Goal: Information Seeking & Learning: Find specific fact

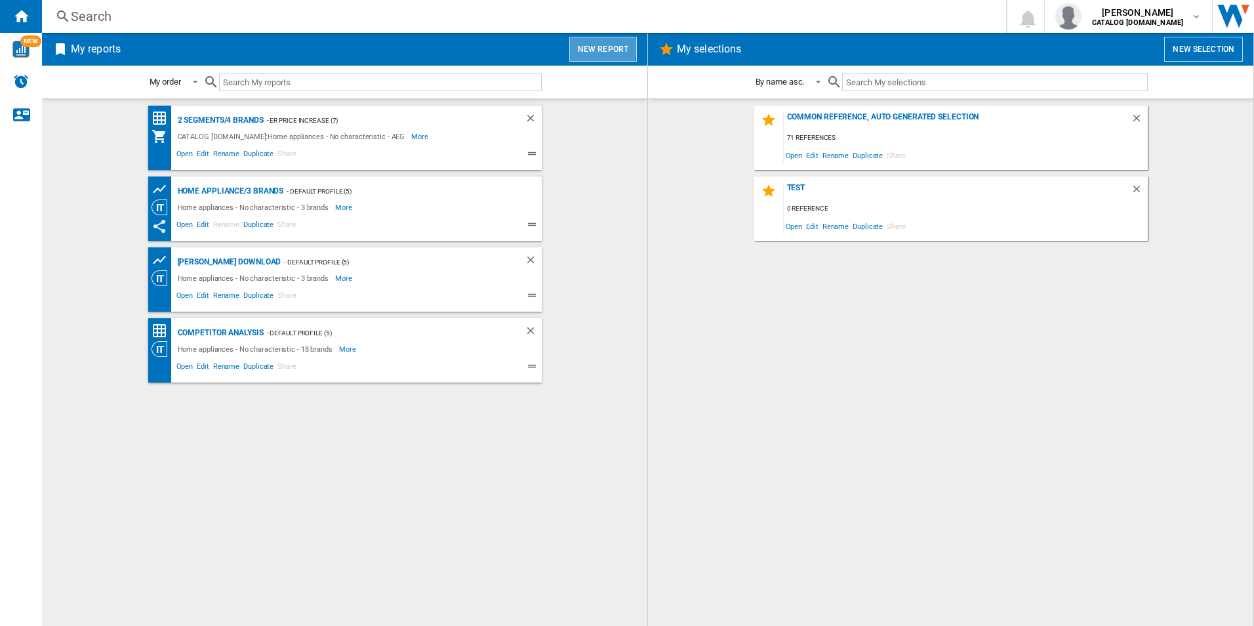
click at [589, 47] on button "New report" at bounding box center [603, 49] width 68 height 25
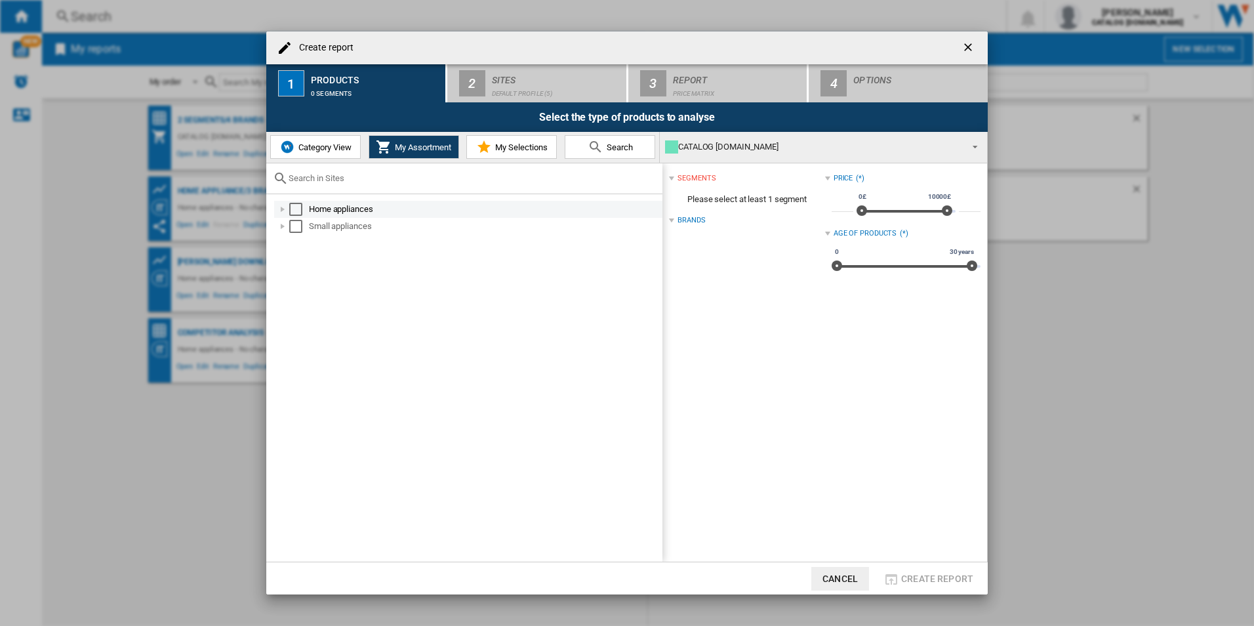
click at [298, 209] on div "Select" at bounding box center [295, 209] width 13 height 13
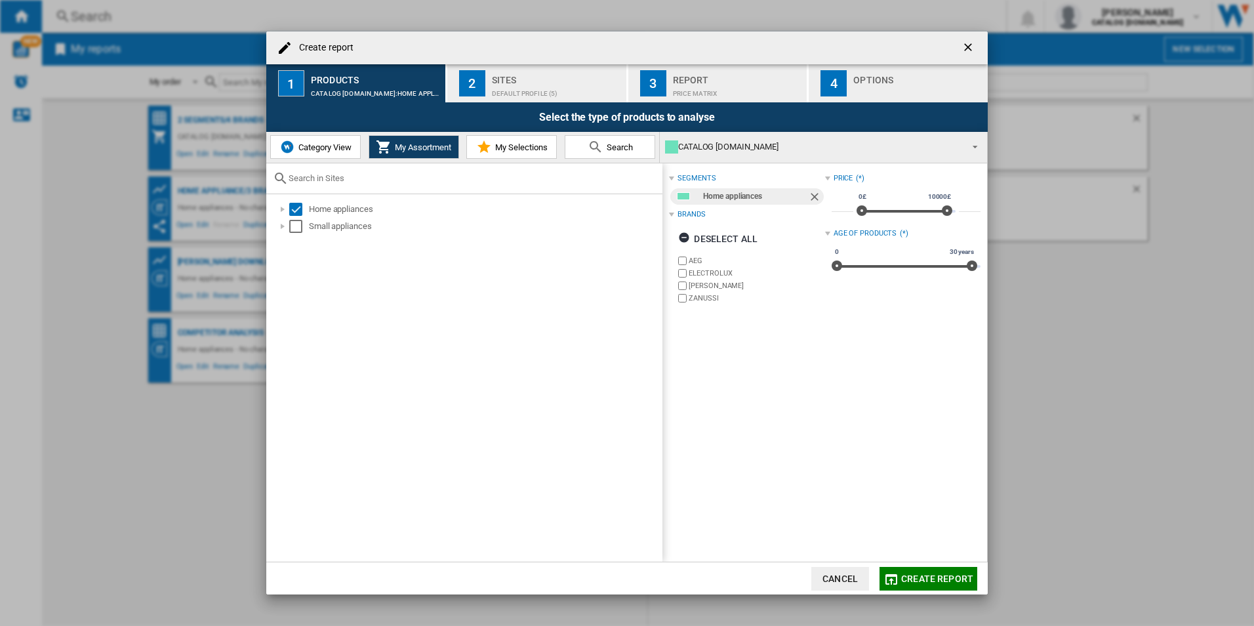
click at [713, 277] on label "ELECTROLUX" at bounding box center [757, 273] width 136 height 10
click at [706, 289] on label "[PERSON_NAME]" at bounding box center [757, 286] width 136 height 10
click at [700, 301] on label "ZANUSSI" at bounding box center [757, 298] width 136 height 10
drag, startPoint x: 555, startPoint y: 89, endPoint x: 563, endPoint y: 87, distance: 8.1
click at [554, 88] on div "Default profile (5)" at bounding box center [556, 90] width 129 height 14
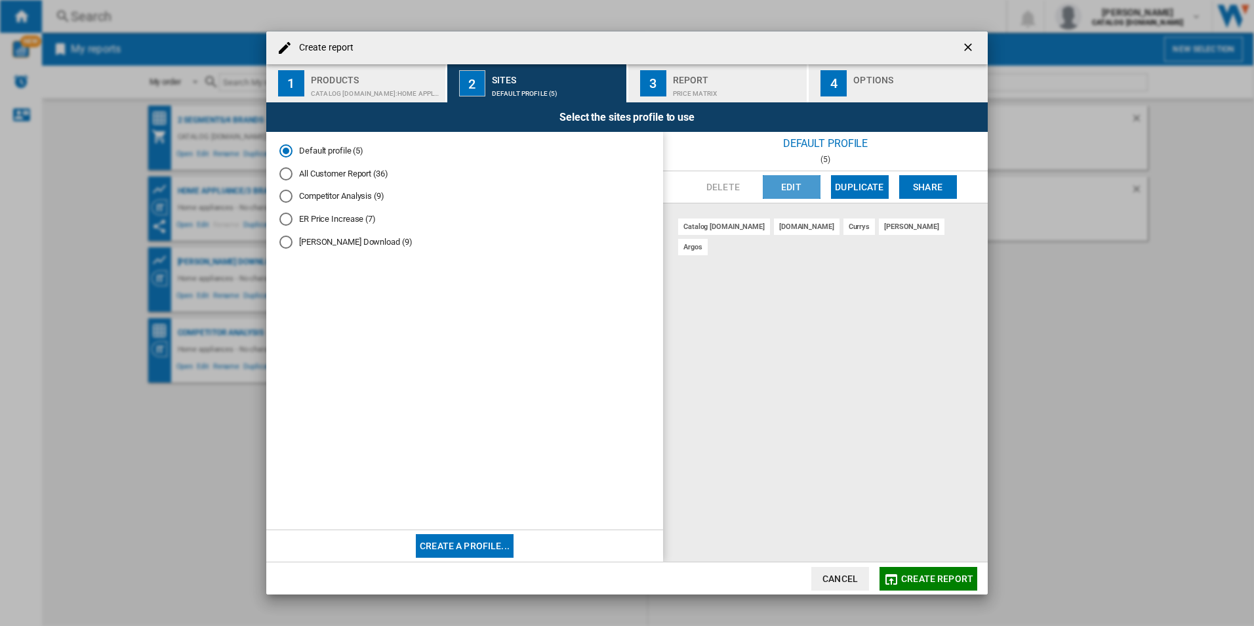
click at [811, 187] on button "Edit" at bounding box center [792, 187] width 58 height 24
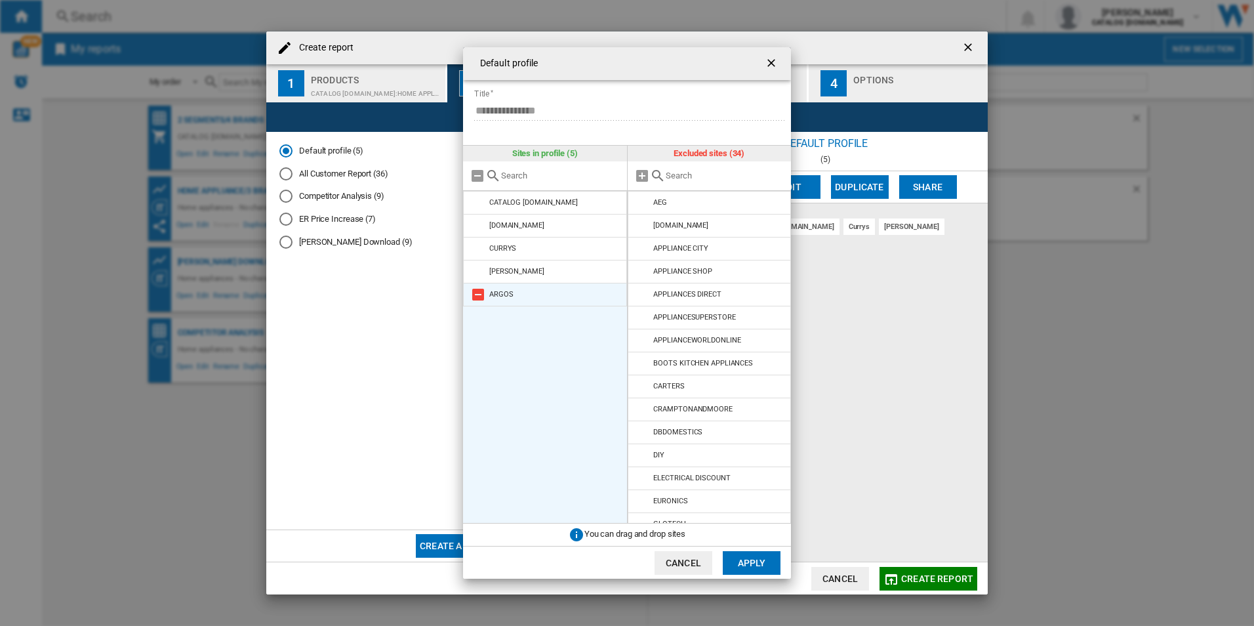
click at [480, 296] on md-icon at bounding box center [478, 295] width 16 height 16
click at [764, 553] on button "Apply" at bounding box center [752, 563] width 58 height 24
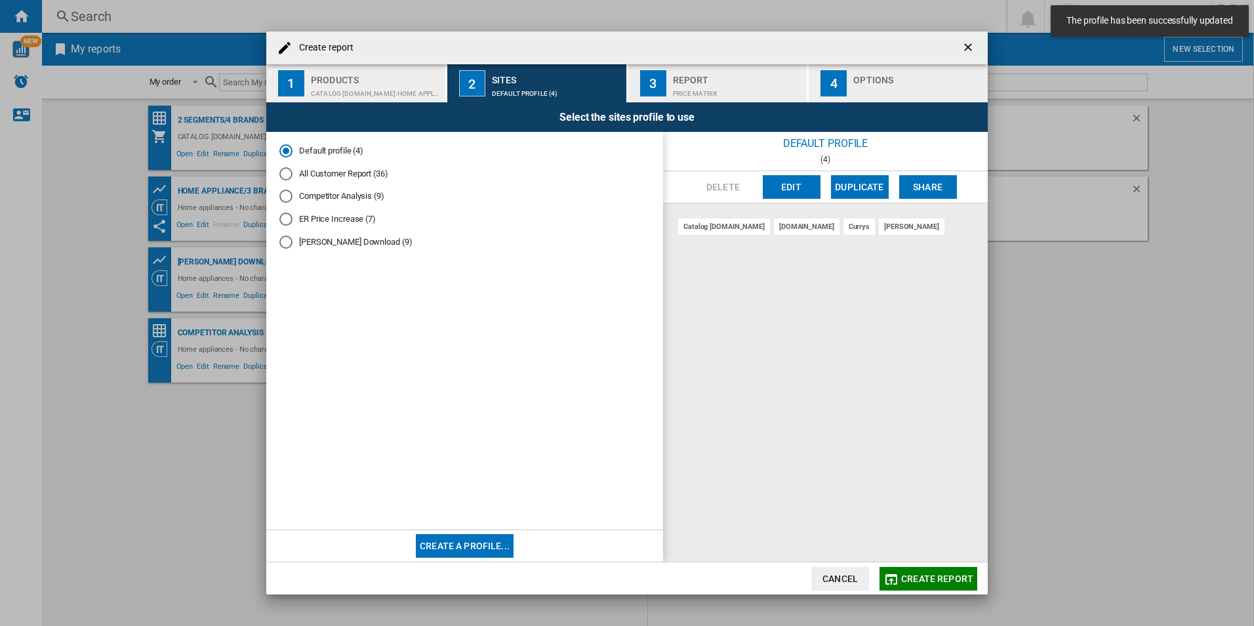
click at [898, 567] on button "Create report" at bounding box center [928, 579] width 98 height 24
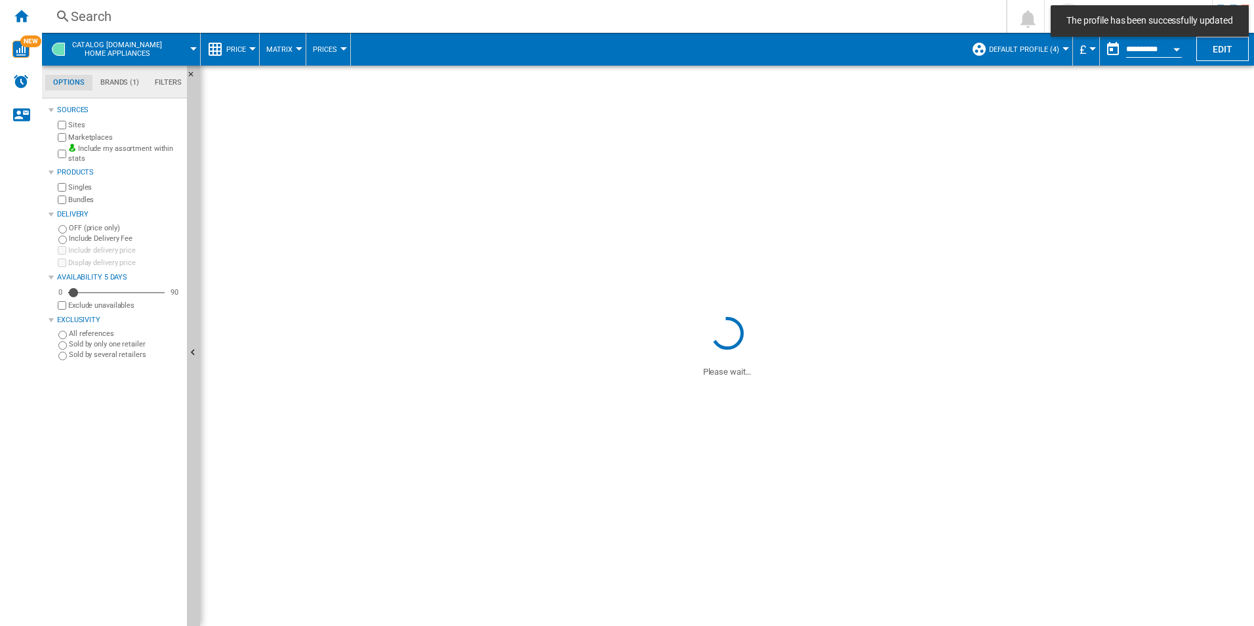
click at [526, 17] on div "Search" at bounding box center [521, 16] width 901 height 18
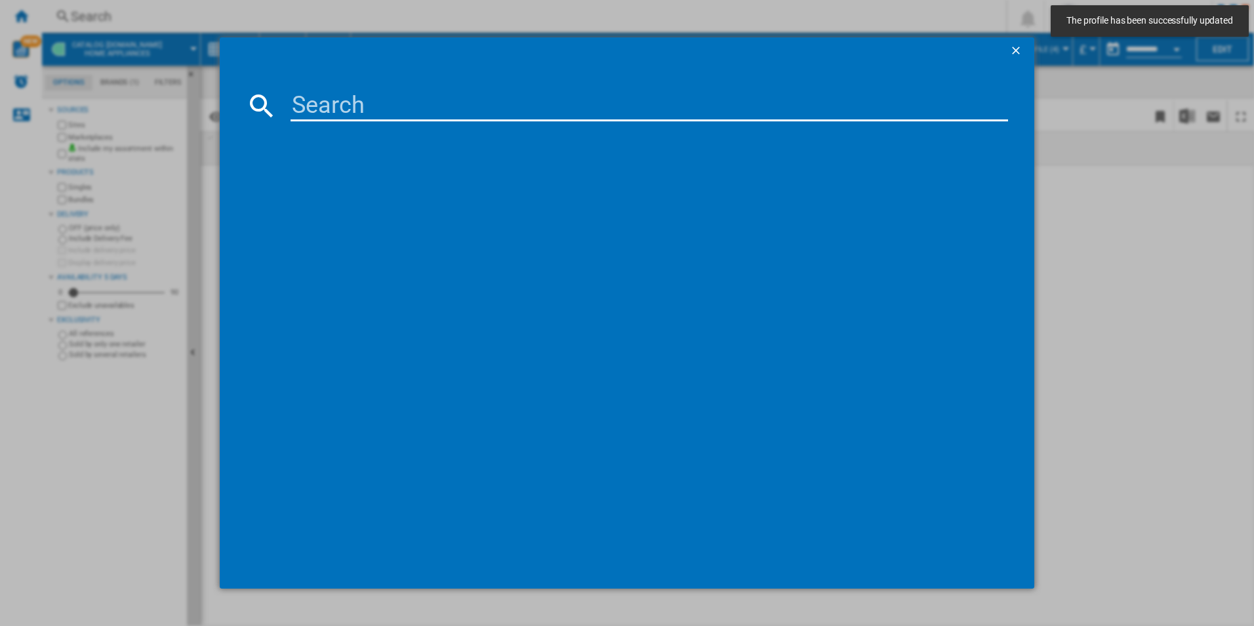
click at [511, 104] on input at bounding box center [649, 105] width 718 height 31
paste input "IBX64200CB"
type input "IBX64200CB"
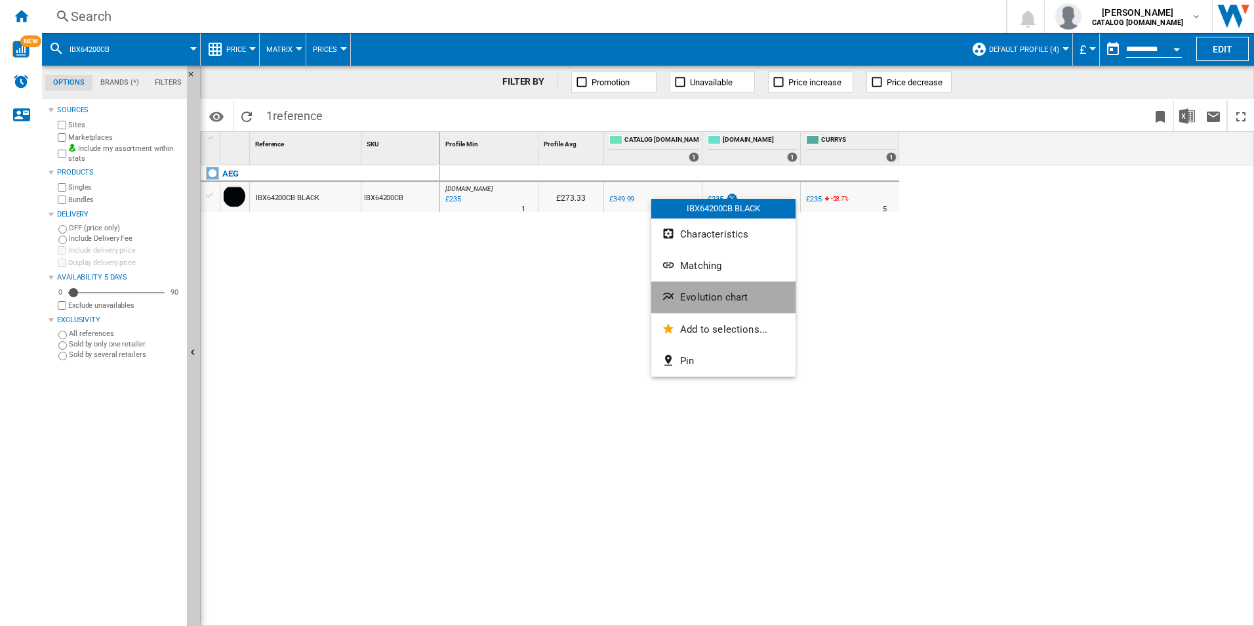
click at [746, 301] on button "Evolution chart" at bounding box center [723, 296] width 144 height 31
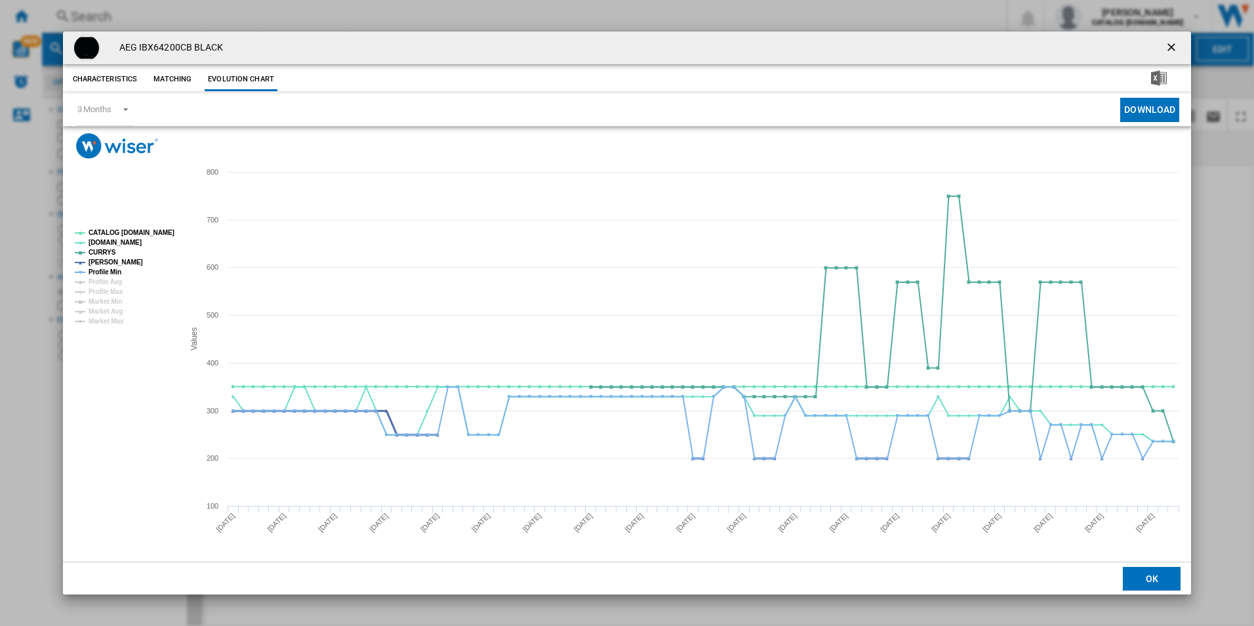
click at [102, 263] on tspan "[PERSON_NAME]" at bounding box center [116, 261] width 54 height 7
click at [106, 265] on tspan "[PERSON_NAME]" at bounding box center [116, 261] width 54 height 7
click at [106, 273] on tspan "Profile Min" at bounding box center [105, 271] width 33 height 7
click at [122, 231] on tspan "CATALOG [DOMAIN_NAME]" at bounding box center [132, 232] width 86 height 7
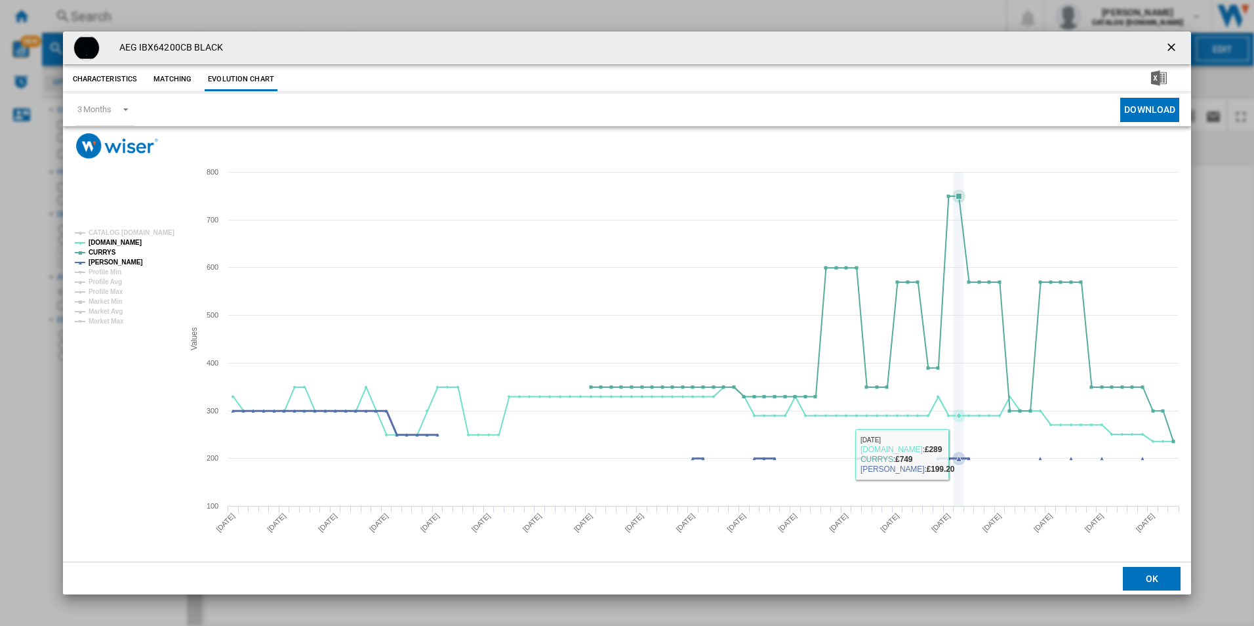
click at [960, 457] on icon "Product popup" at bounding box center [687, 434] width 923 height 48
drag, startPoint x: 192, startPoint y: 48, endPoint x: 140, endPoint y: 48, distance: 52.5
click at [140, 48] on h4 "AEG IBX64200CB BLACK" at bounding box center [168, 47] width 111 height 13
copy h4 "IBX64200CB"
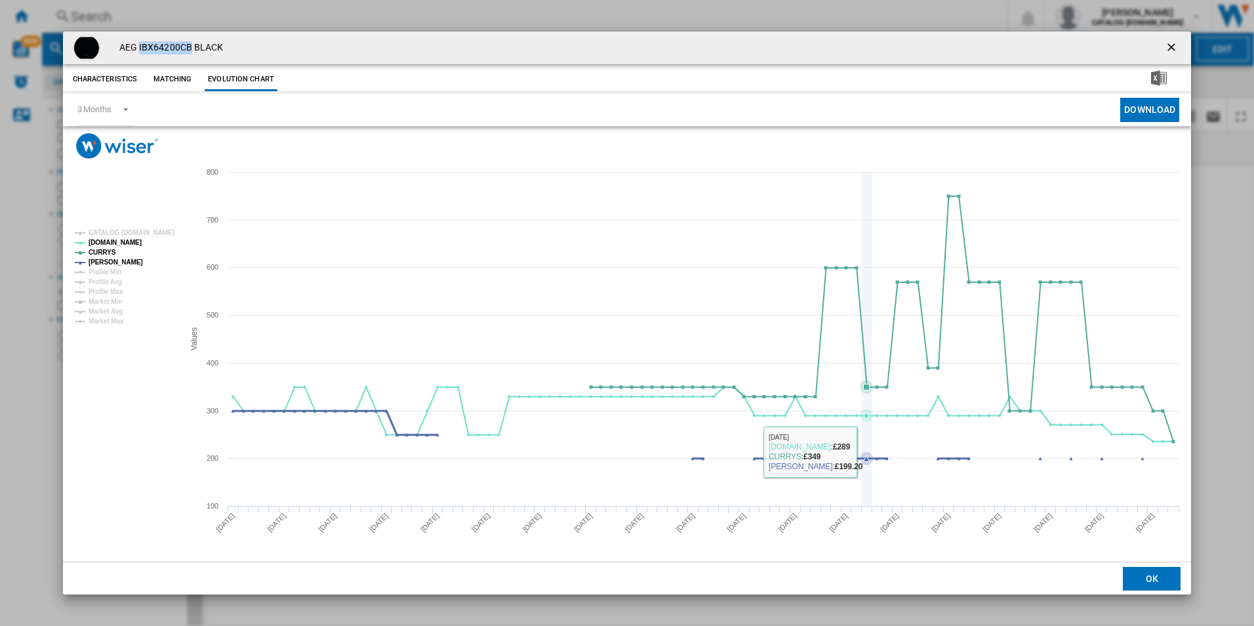
click at [870, 456] on icon "Product popup" at bounding box center [687, 434] width 923 height 48
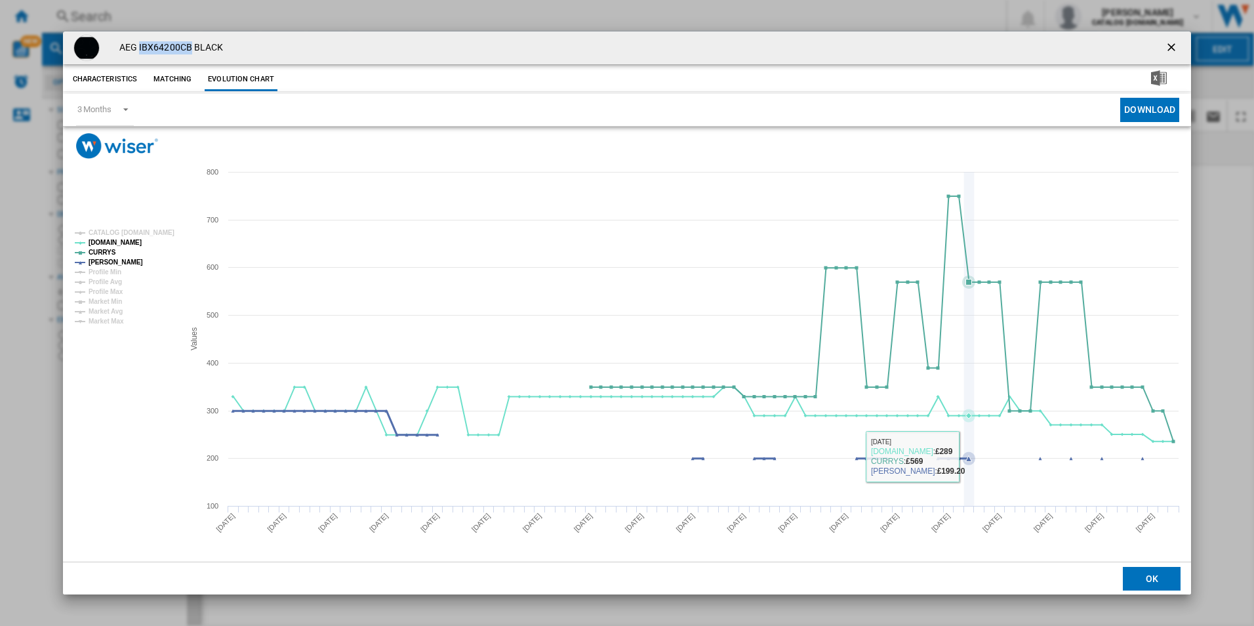
click at [966, 457] on icon "Product popup" at bounding box center [687, 434] width 923 height 48
click at [110, 254] on tspan "CURRYS" at bounding box center [103, 252] width 28 height 7
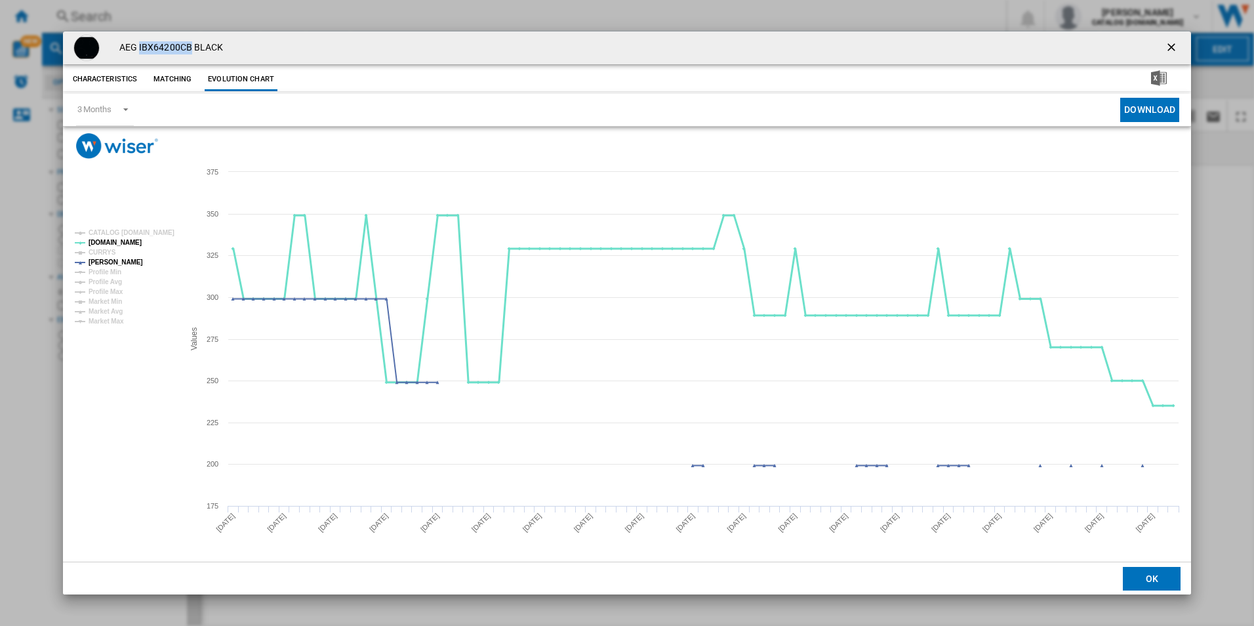
click at [108, 245] on tspan "[DOMAIN_NAME]" at bounding box center [115, 242] width 53 height 7
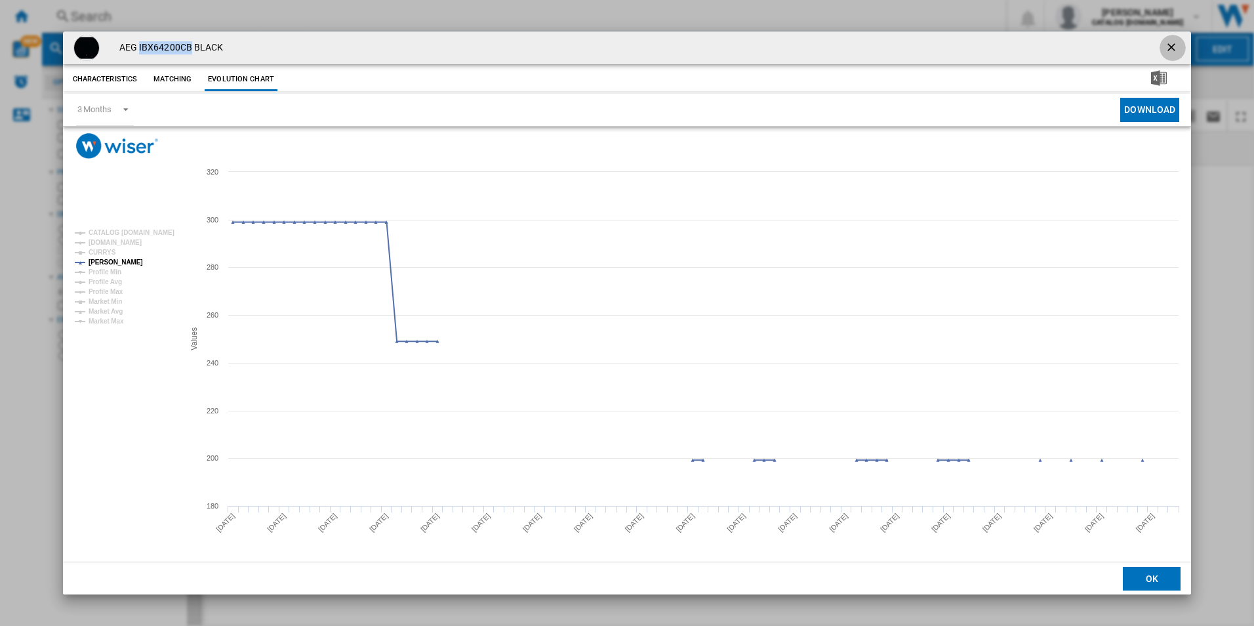
click at [1174, 43] on ng-md-icon "getI18NText('BUTTONS.CLOSE_DIALOG')" at bounding box center [1173, 49] width 16 height 16
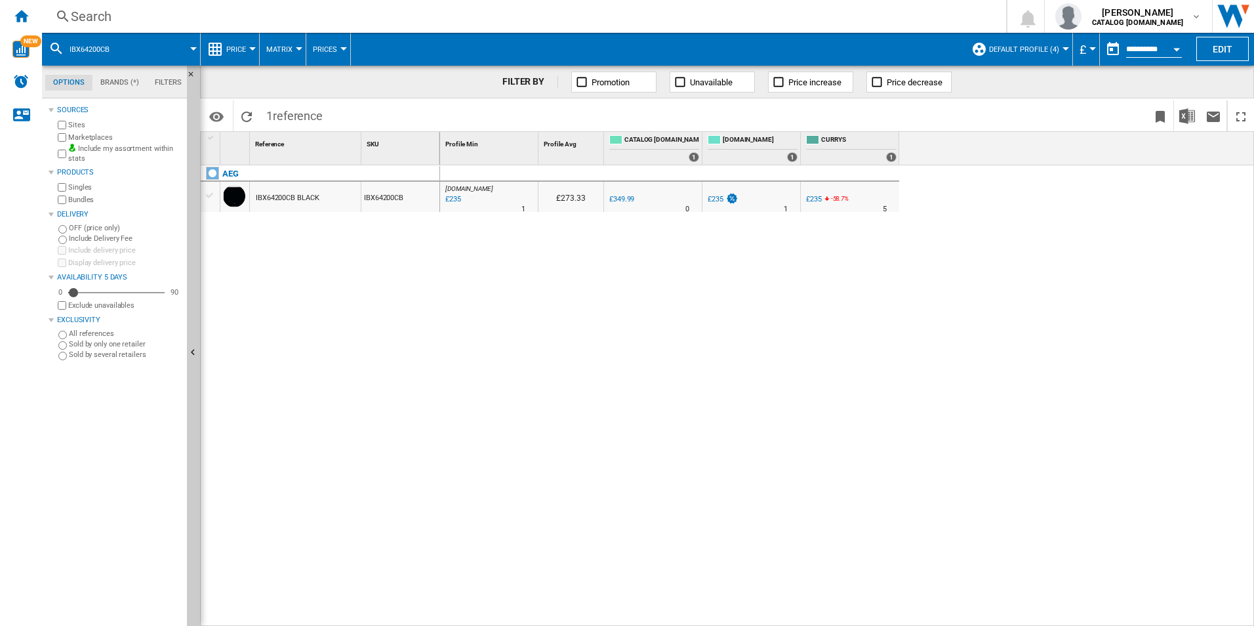
click at [1105, 50] on button "button" at bounding box center [1113, 49] width 26 height 26
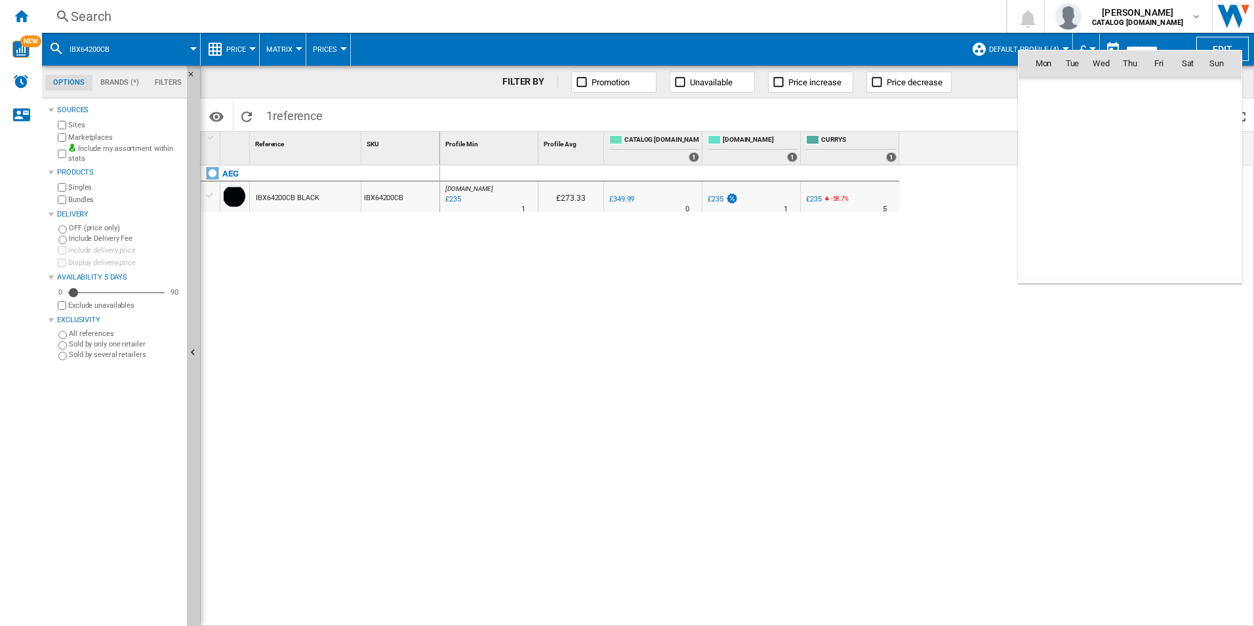
scroll to position [6256, 0]
click at [1078, 206] on span "23" at bounding box center [1072, 207] width 26 height 26
type input "**********"
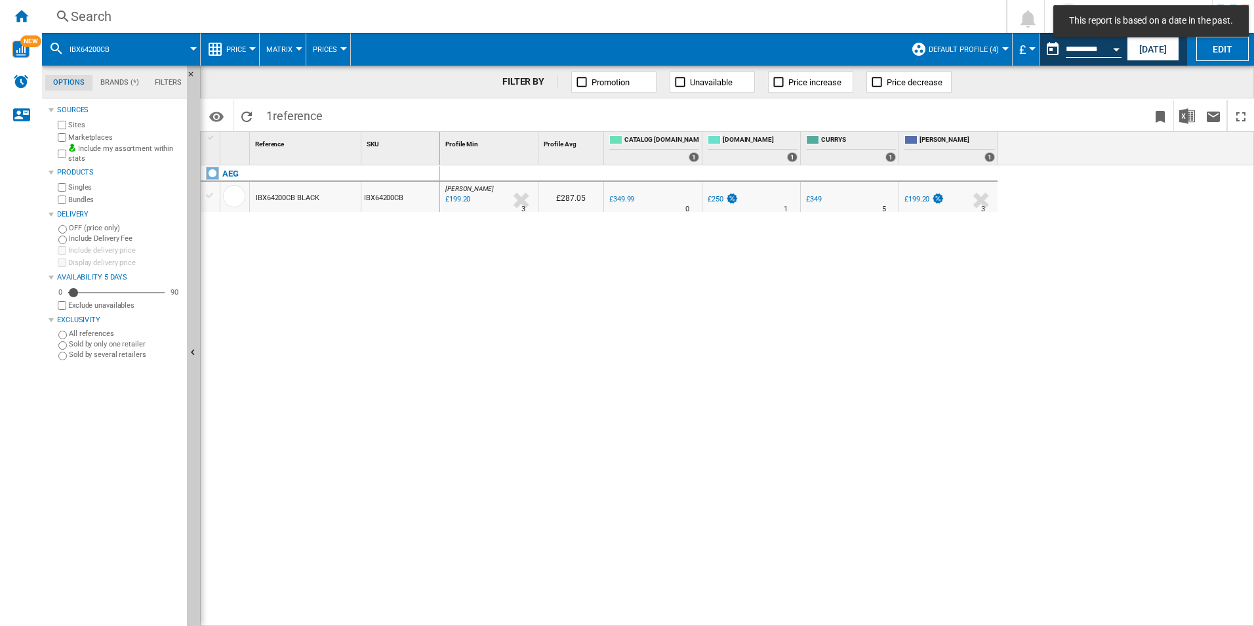
click at [914, 198] on div "£199.20" at bounding box center [916, 199] width 25 height 9
click at [915, 197] on div "£199.20" at bounding box center [916, 199] width 25 height 9
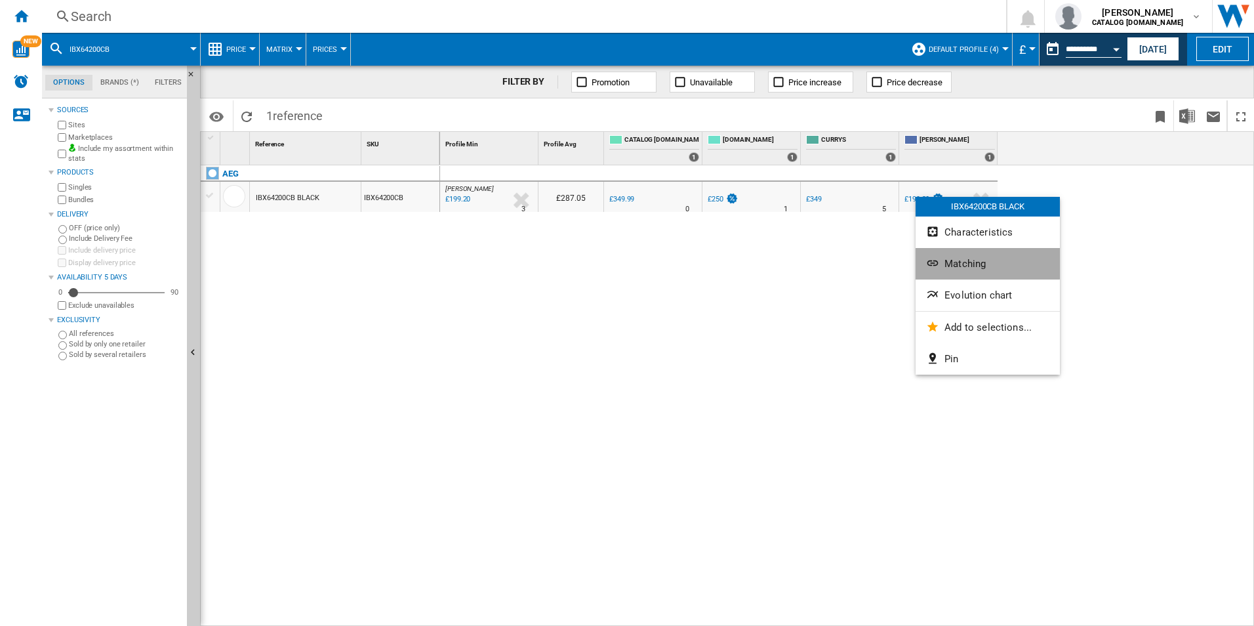
click at [974, 259] on span "Matching" at bounding box center [964, 264] width 41 height 12
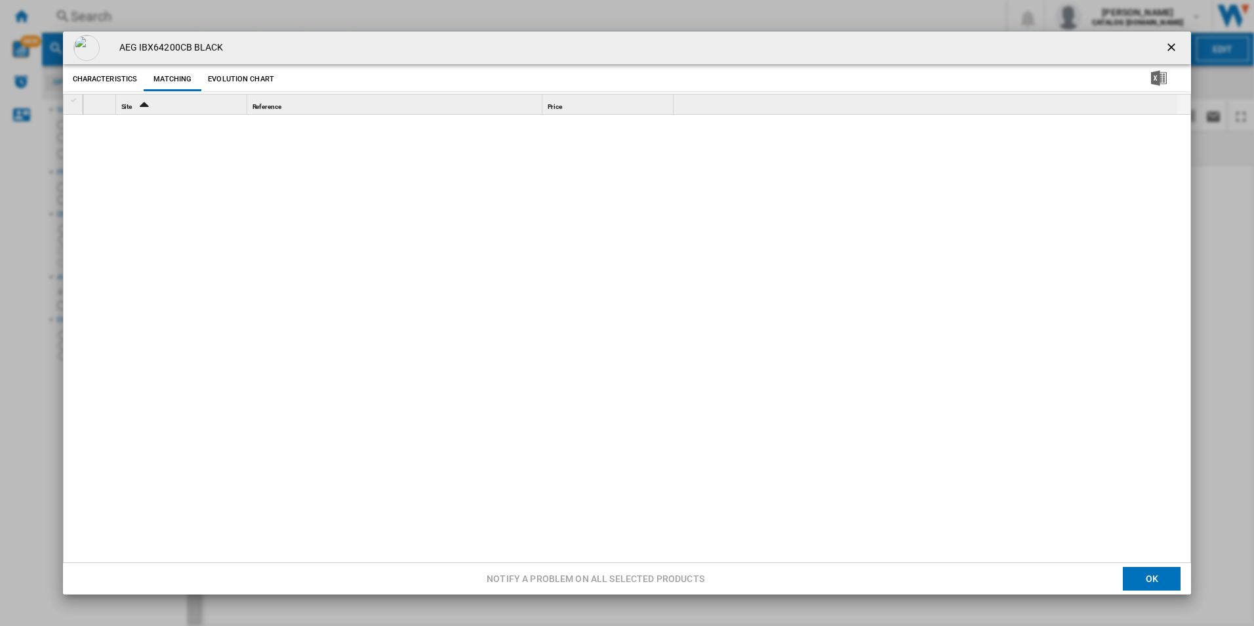
click at [223, 77] on button "Evolution chart" at bounding box center [241, 80] width 73 height 24
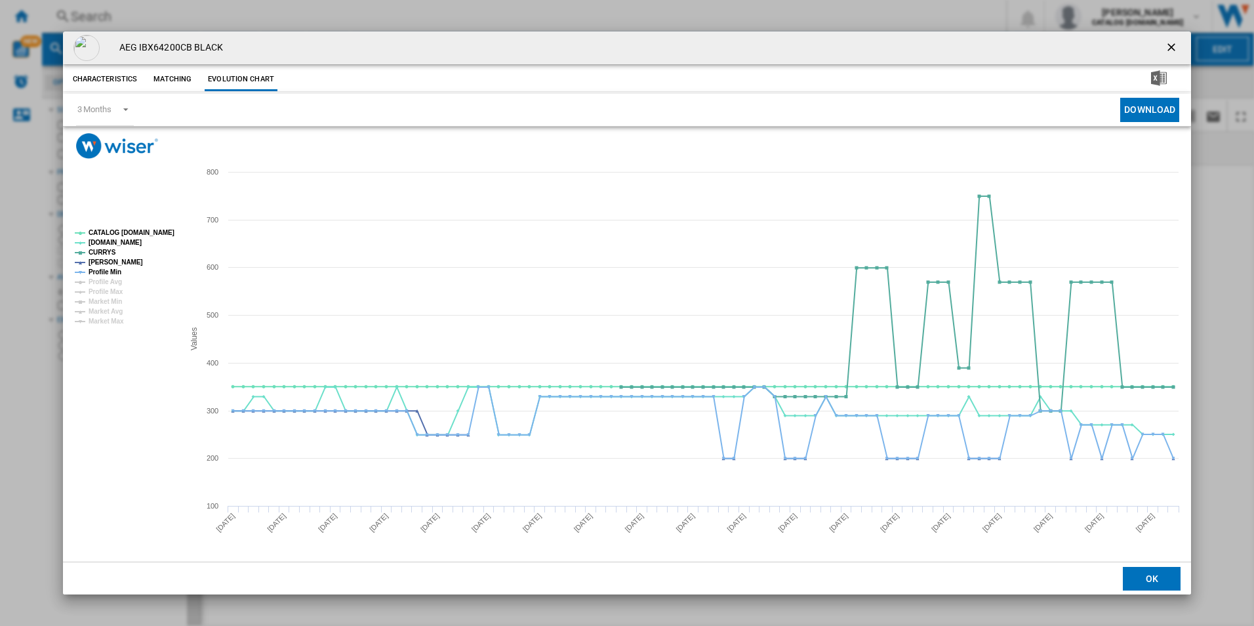
click at [87, 77] on button "Characteristics" at bounding box center [105, 80] width 71 height 24
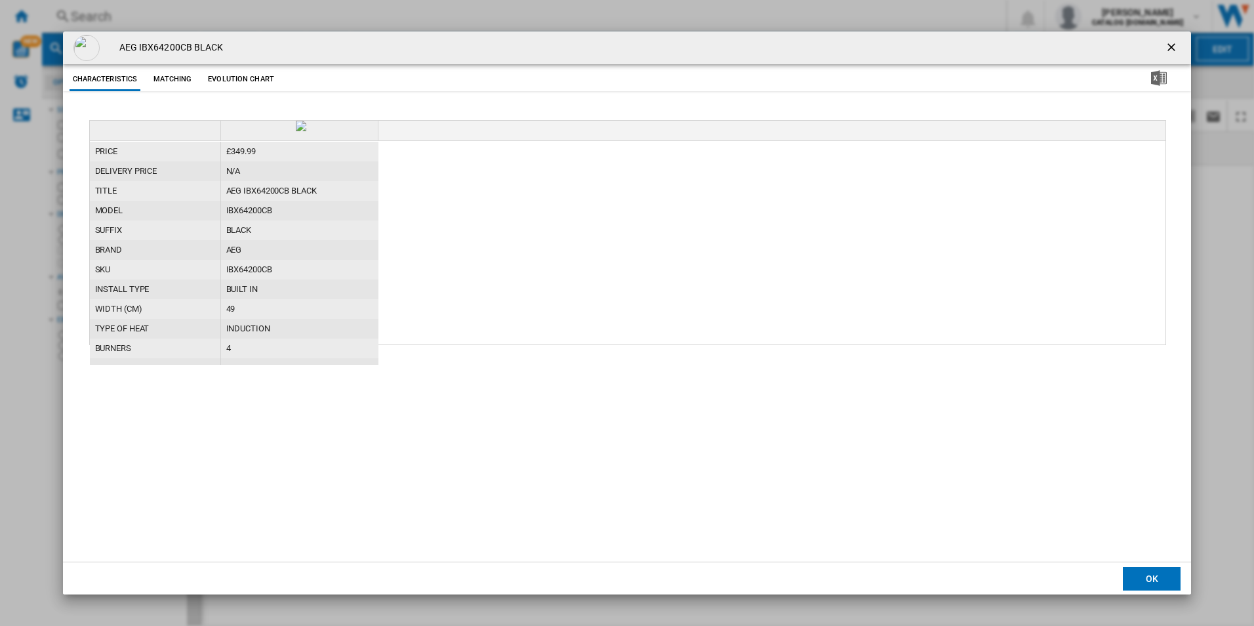
drag, startPoint x: 298, startPoint y: 127, endPoint x: 395, endPoint y: 129, distance: 97.1
click at [316, 126] on div "Product popup" at bounding box center [301, 126] width 155 height 10
click at [427, 130] on div "Product popup" at bounding box center [628, 131] width 1076 height 20
click at [1165, 41] on ng-md-icon "getI18NText('BUTTONS.CLOSE_DIALOG')" at bounding box center [1173, 49] width 16 height 16
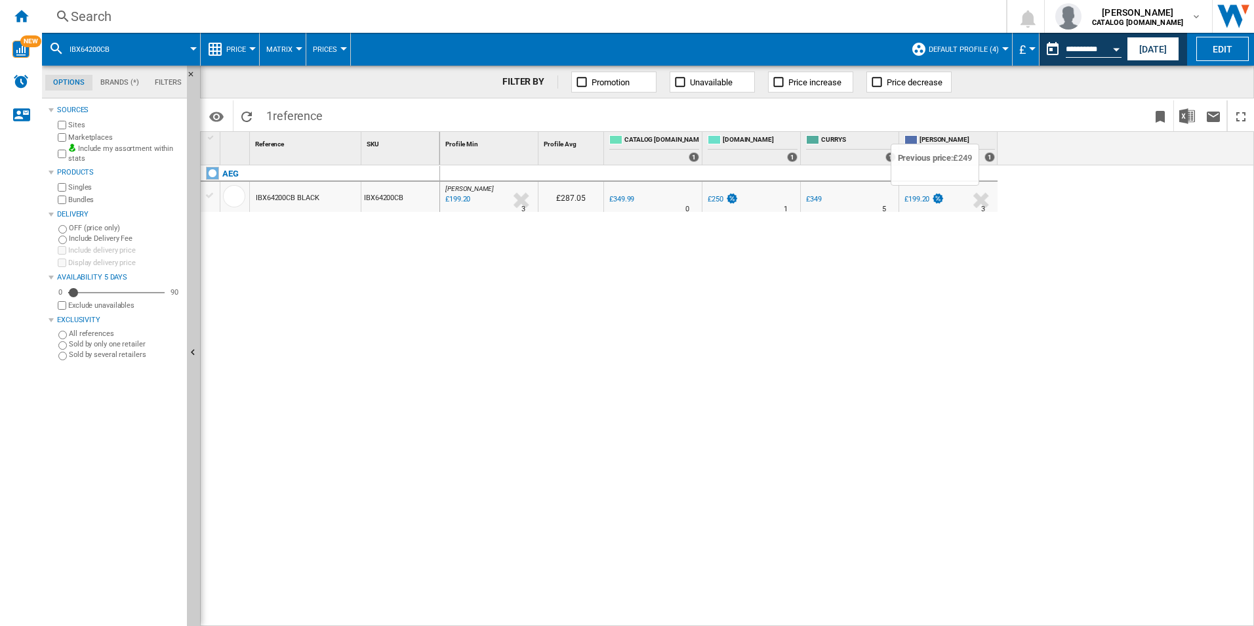
click at [935, 198] on img at bounding box center [937, 198] width 13 height 11
click at [920, 196] on div "£199.20" at bounding box center [916, 199] width 25 height 9
click at [986, 199] on div at bounding box center [981, 200] width 28 height 30
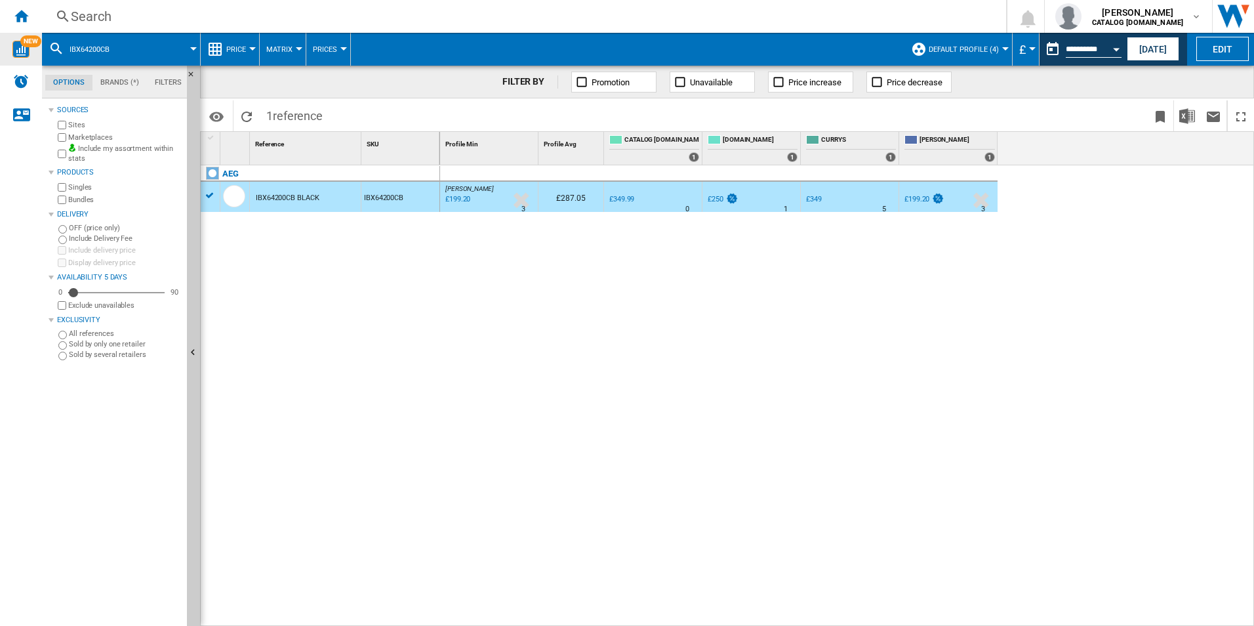
click at [23, 56] on img "WiseCard" at bounding box center [20, 49] width 17 height 17
click at [683, 287] on div "[PERSON_NAME] : -43.1 % £199.20 % N/A 3 [PERSON_NAME] : £287.05 0.0 % £349.99 %…" at bounding box center [847, 395] width 814 height 461
click at [926, 193] on div "£199.20" at bounding box center [923, 199] width 42 height 13
click at [925, 193] on div "£199.20" at bounding box center [923, 199] width 42 height 13
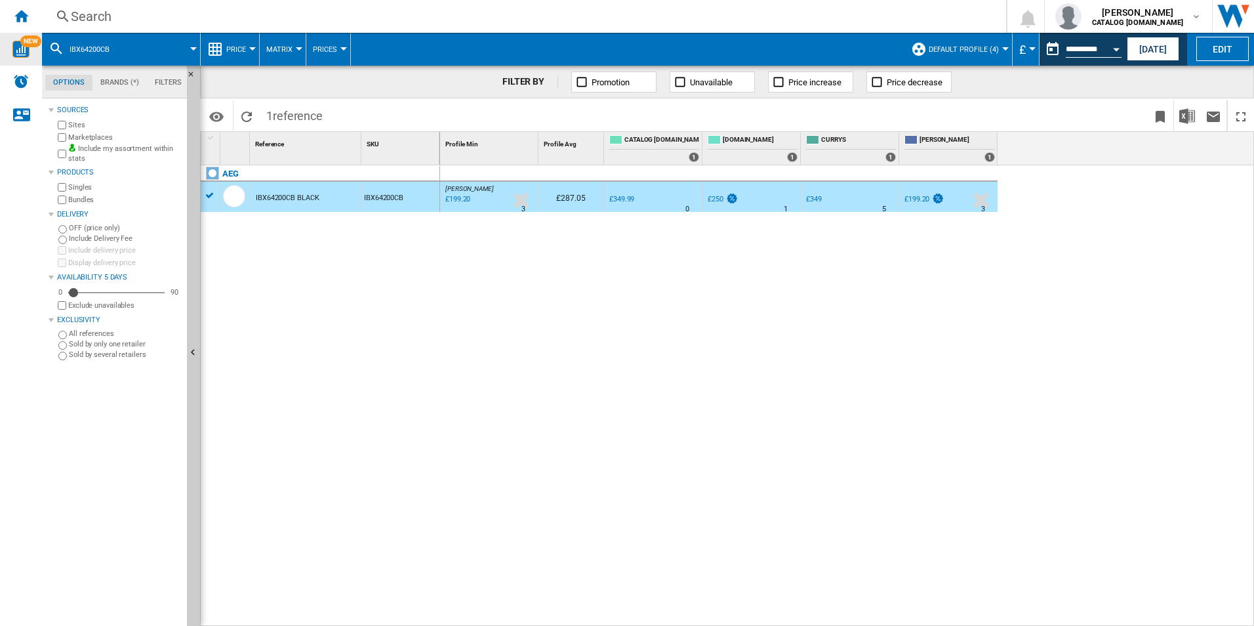
click at [807, 195] on div "£349" at bounding box center [814, 199] width 16 height 9
click at [720, 195] on div "£250" at bounding box center [716, 199] width 16 height 9
click at [1169, 52] on button "[DATE]" at bounding box center [1153, 49] width 52 height 24
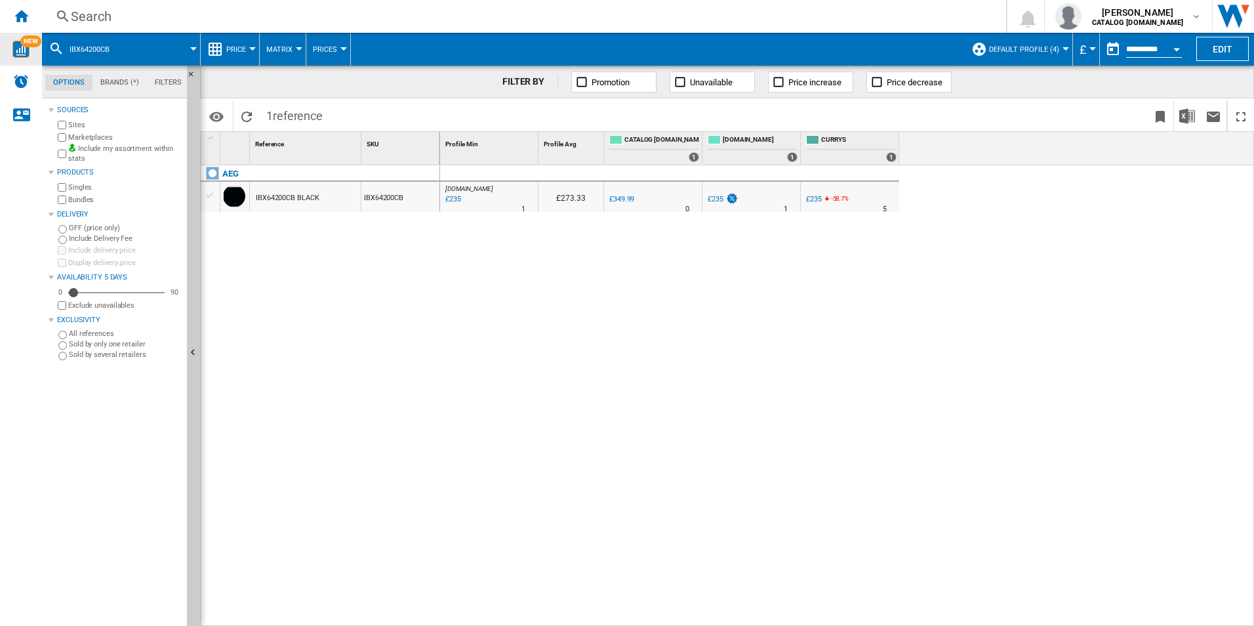
click at [723, 199] on div "£235" at bounding box center [716, 199] width 16 height 9
click at [740, 342] on div "[DOMAIN_NAME] : AO -32.9 % £235 % N/A 1 [DOMAIN_NAME] : AO £273.33 0.0 % £349.9…" at bounding box center [847, 395] width 814 height 461
